Goal: Task Accomplishment & Management: Manage account settings

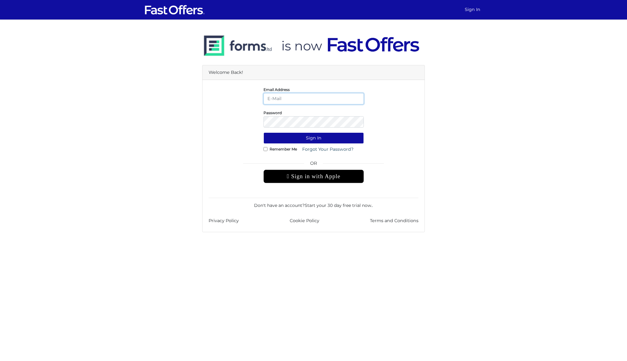
type input "dan@danmilewskirealty.com"
click at [314, 138] on button "Sign In" at bounding box center [314, 137] width 100 height 11
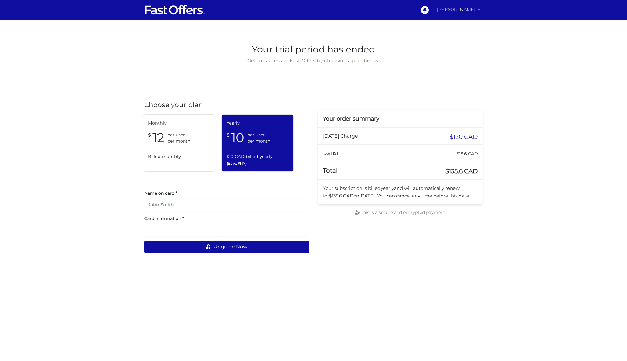
click at [468, 5] on link "[PERSON_NAME]" at bounding box center [459, 10] width 48 height 12
click at [463, 26] on link "My Offers" at bounding box center [459, 23] width 48 height 9
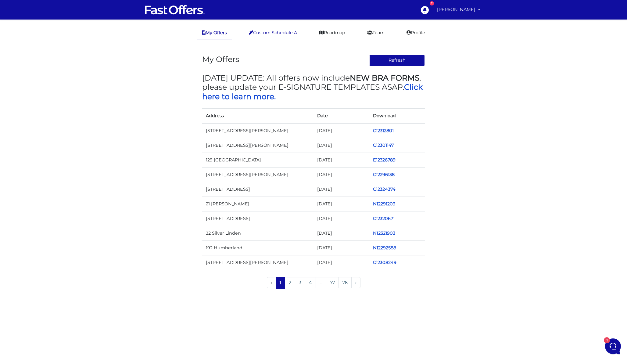
click at [284, 29] on link "Custom Schedule A" at bounding box center [273, 33] width 58 height 12
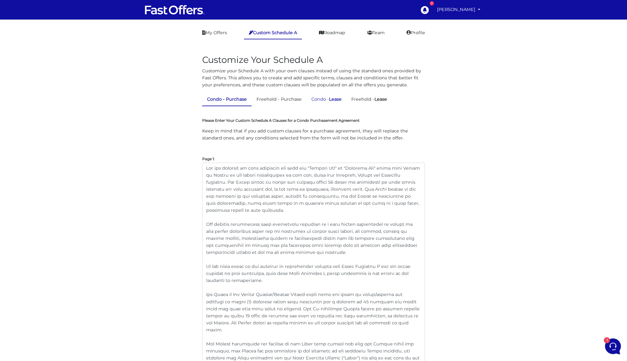
click at [335, 97] on strong "Lease" at bounding box center [335, 98] width 13 height 5
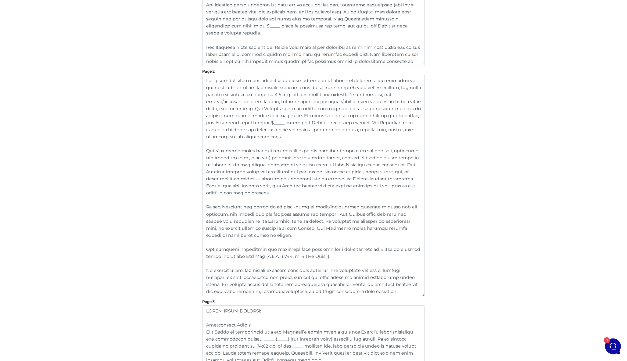
scroll to position [415, 0]
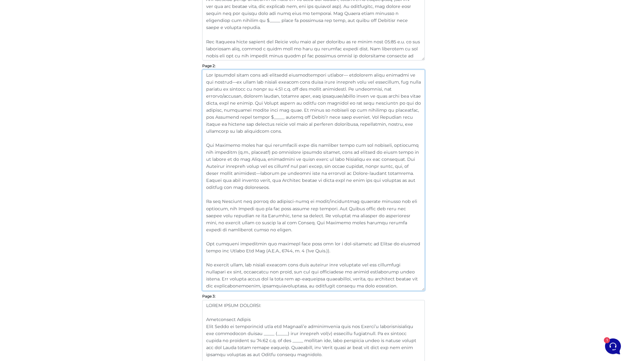
click at [241, 188] on textarea at bounding box center [313, 180] width 223 height 221
drag, startPoint x: 378, startPoint y: 188, endPoint x: 201, endPoint y: 145, distance: 182.1
click at [201, 145] on div "Customize Your Schedule A Customize your Schedule A with your own clauses inste…" at bounding box center [314, 349] width 232 height 1436
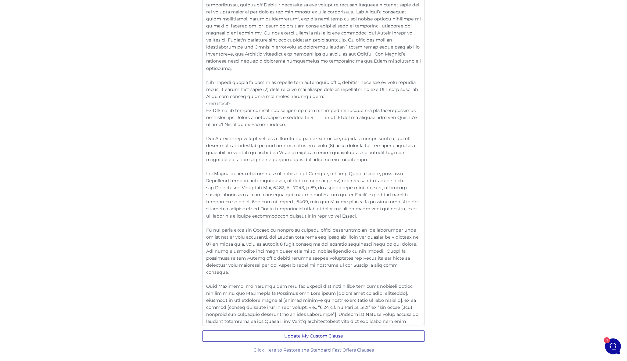
type textarea "The Landlord shall have the property professionally cleaned— including steam cl…"
click at [308, 334] on button "Update My Custom Clause" at bounding box center [313, 336] width 223 height 11
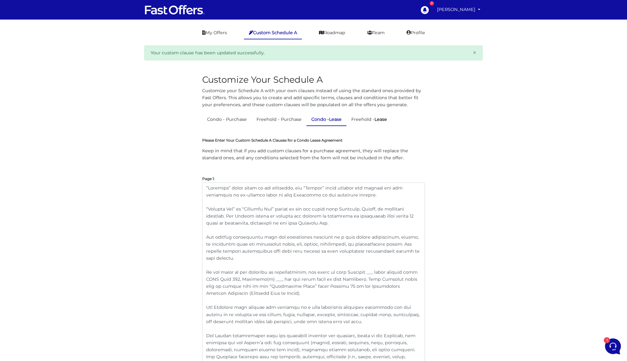
scroll to position [409, 0]
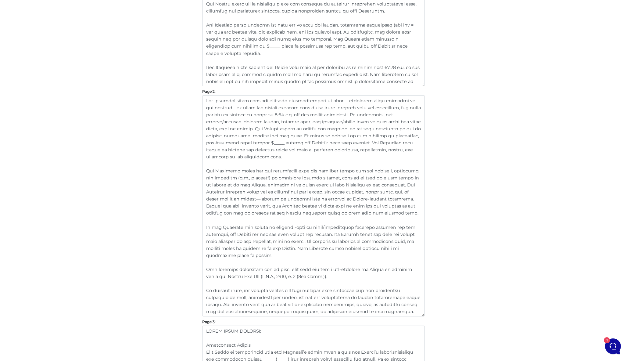
click at [7, 0] on html "7 Dan Milewski" at bounding box center [313, 345] width 627 height 1509
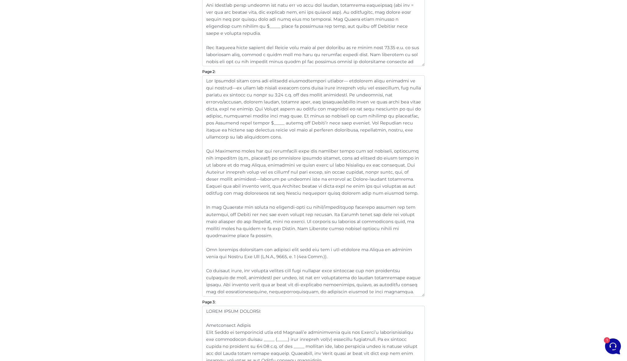
click at [484, 149] on div "Customize Your Schedule A Customize your Schedule A with your own clauses inste…" at bounding box center [314, 355] width 348 height 1436
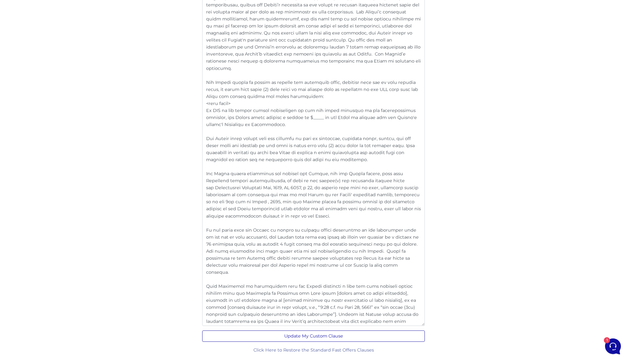
scroll to position [1128, 0]
click at [311, 334] on button "Update My Custom Clause" at bounding box center [313, 336] width 223 height 11
click at [326, 335] on button "Update My Custom Clause" at bounding box center [313, 336] width 223 height 11
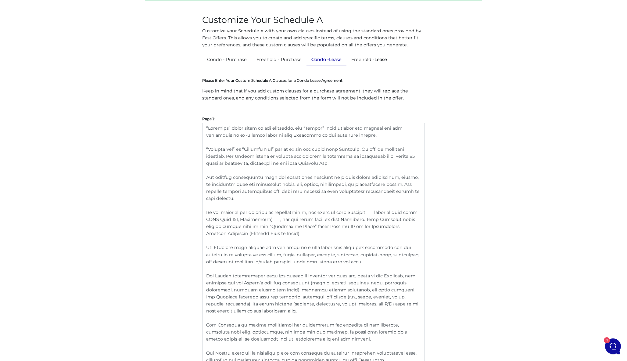
scroll to position [62, 0]
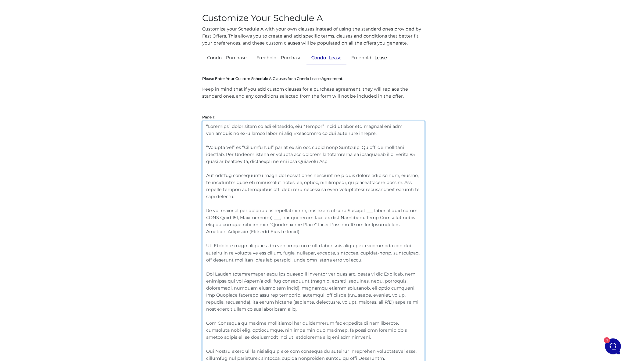
click at [269, 232] on textarea at bounding box center [313, 277] width 223 height 312
drag, startPoint x: 274, startPoint y: 231, endPoint x: 198, endPoint y: 212, distance: 78.8
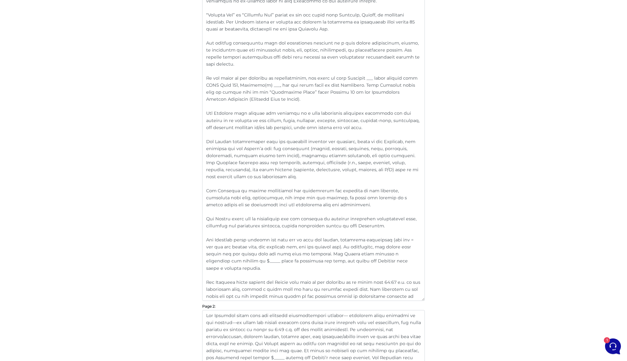
scroll to position [192, 0]
click at [320, 149] on textarea at bounding box center [313, 147] width 223 height 312
click at [333, 150] on textarea at bounding box center [313, 147] width 223 height 312
click at [375, 152] on textarea at bounding box center [313, 147] width 223 height 312
click at [384, 148] on textarea at bounding box center [313, 147] width 223 height 312
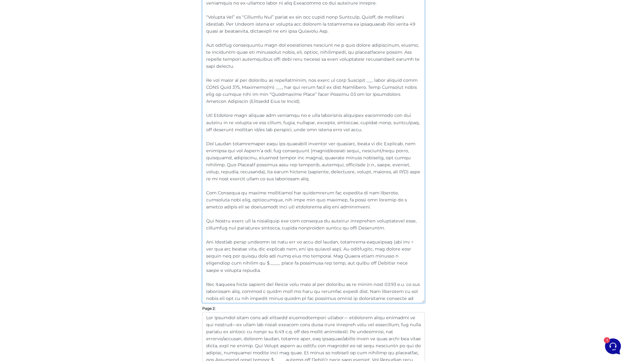
click at [352, 151] on textarea at bounding box center [313, 147] width 223 height 312
click at [387, 185] on textarea at bounding box center [313, 147] width 223 height 312
click at [346, 150] on textarea at bounding box center [313, 147] width 223 height 312
click at [402, 149] on textarea at bounding box center [313, 147] width 223 height 312
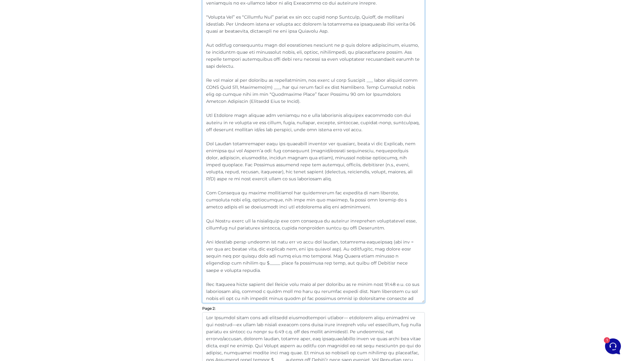
click at [402, 149] on textarea at bounding box center [313, 147] width 223 height 312
click at [407, 151] on textarea at bounding box center [313, 147] width 223 height 312
paste textarea "ination"
click at [396, 178] on textarea at bounding box center [313, 147] width 223 height 312
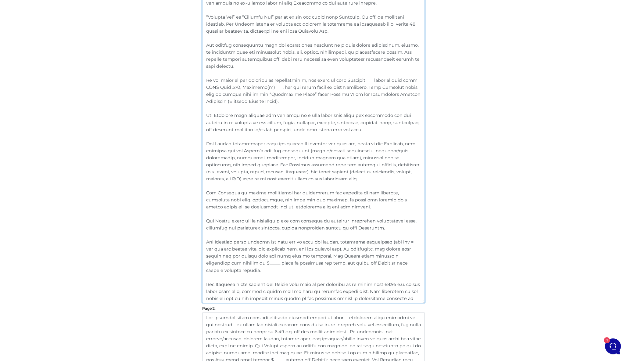
drag, startPoint x: 325, startPoint y: 176, endPoint x: 202, endPoint y: 142, distance: 128.2
click at [336, 179] on textarea at bounding box center [313, 147] width 223 height 312
drag, startPoint x: 321, startPoint y: 180, endPoint x: 194, endPoint y: 145, distance: 131.4
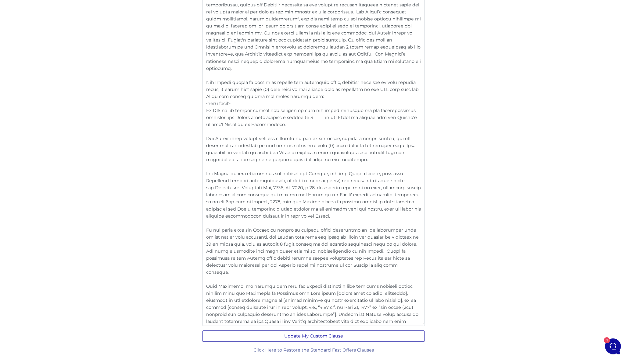
scroll to position [1148, 0]
type textarea "“Landlord” shall refer to all landlords, and “Tenant” shall include all tenants…"
click at [376, 335] on button "Update My Custom Clause" at bounding box center [313, 336] width 223 height 11
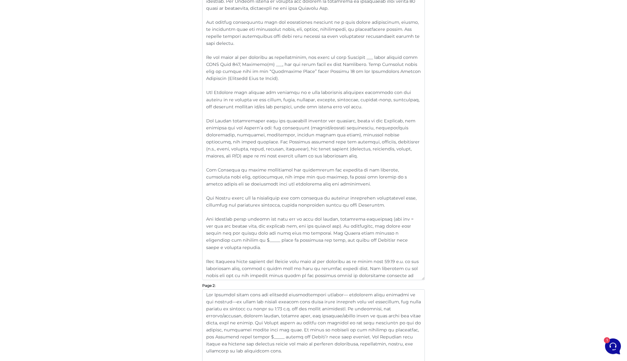
scroll to position [215, 0]
click at [326, 226] on textarea at bounding box center [313, 124] width 223 height 312
click at [278, 225] on textarea at bounding box center [313, 124] width 223 height 312
click at [306, 234] on textarea at bounding box center [313, 124] width 223 height 312
click at [377, 264] on textarea at bounding box center [313, 124] width 223 height 312
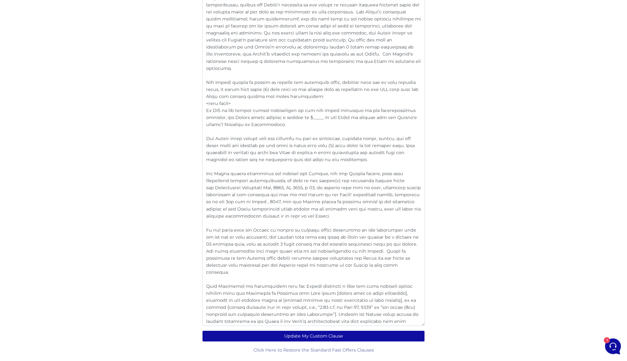
scroll to position [1148, 0]
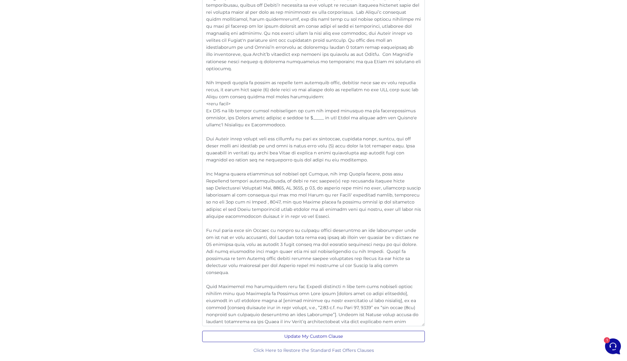
click at [330, 340] on button "Update My Custom Clause" at bounding box center [313, 336] width 223 height 11
